Goal: Find specific fact

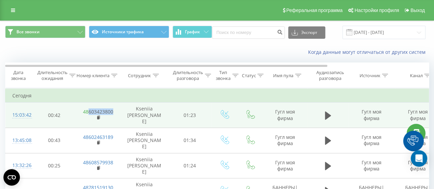
drag, startPoint x: 118, startPoint y: 108, endPoint x: 89, endPoint y: 108, distance: 29.5
click at [89, 108] on td "48603423800" at bounding box center [98, 115] width 45 height 25
copy link "603423800"
